Goal: Register for event/course

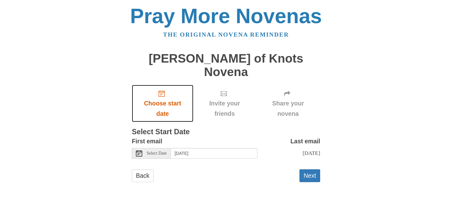
click at [162, 91] on icon "Choose start date" at bounding box center [161, 94] width 6 height 6
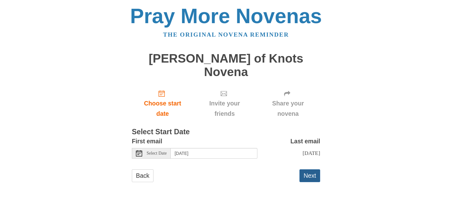
click at [311, 170] on button "Next" at bounding box center [309, 176] width 21 height 13
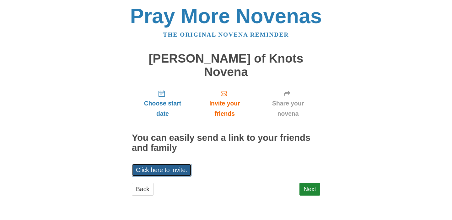
click at [185, 164] on link "Click here to invite." at bounding box center [162, 170] width 60 height 13
click at [307, 183] on link "Next" at bounding box center [309, 189] width 21 height 13
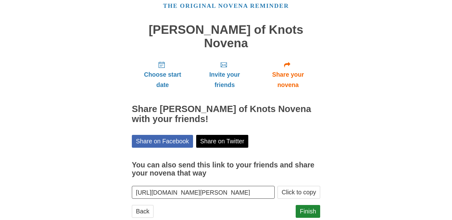
scroll to position [31, 0]
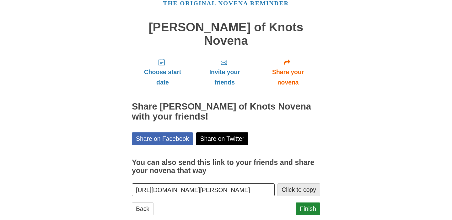
click at [303, 184] on button "Click to copy" at bounding box center [298, 190] width 43 height 13
click at [292, 184] on button "Click to copy" at bounding box center [298, 190] width 43 height 13
